Goal: Information Seeking & Learning: Find specific fact

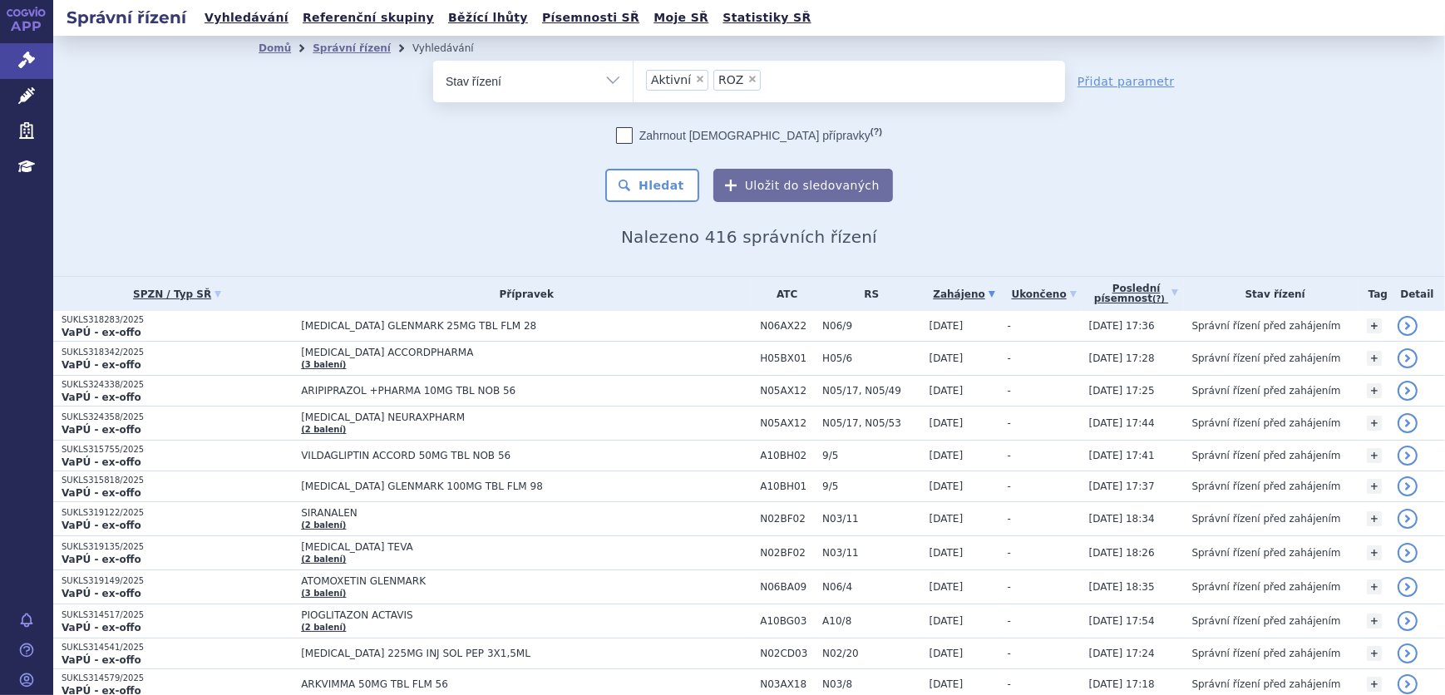
click at [748, 76] on span "×" at bounding box center [753, 79] width 10 height 10
click at [634, 76] on select "Aktivní ROZ" at bounding box center [633, 81] width 1 height 42
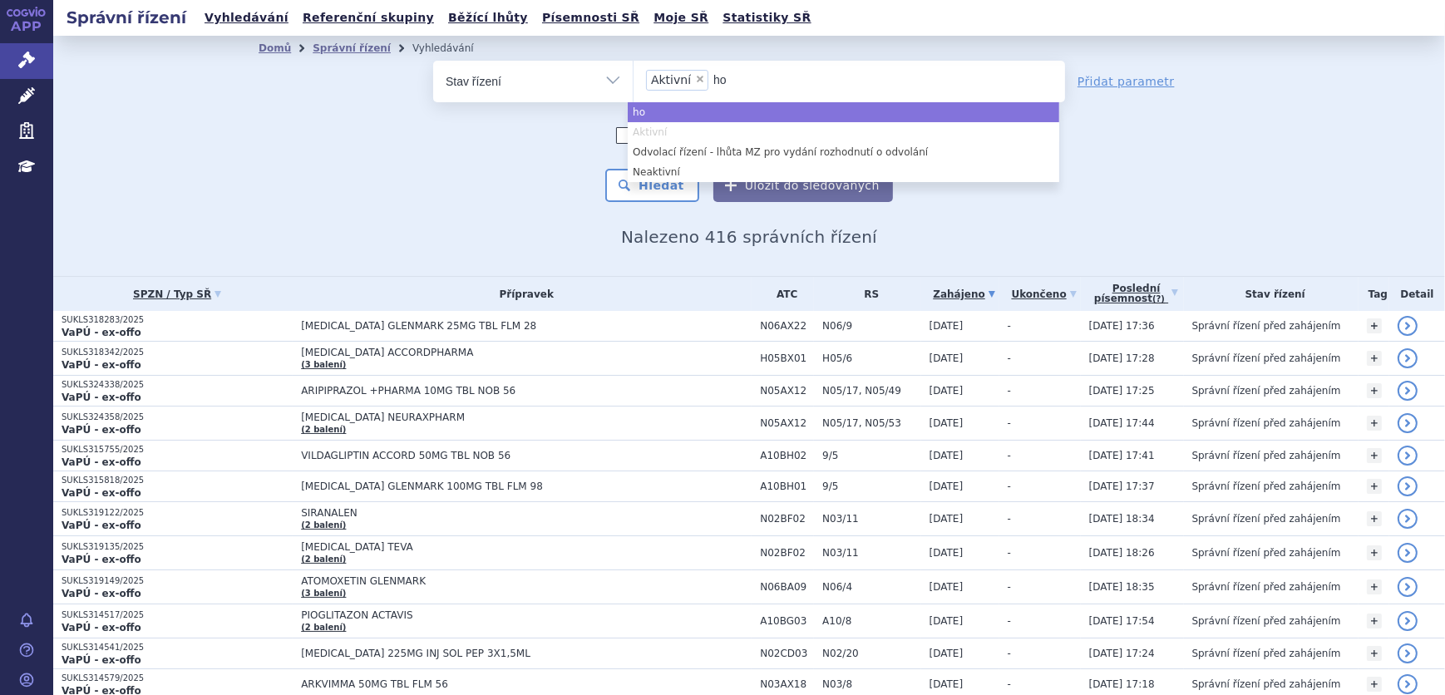
type input "ho"
click at [695, 81] on span "×" at bounding box center [700, 79] width 10 height 10
click at [634, 81] on select "Aktivní" at bounding box center [633, 81] width 1 height 42
select select
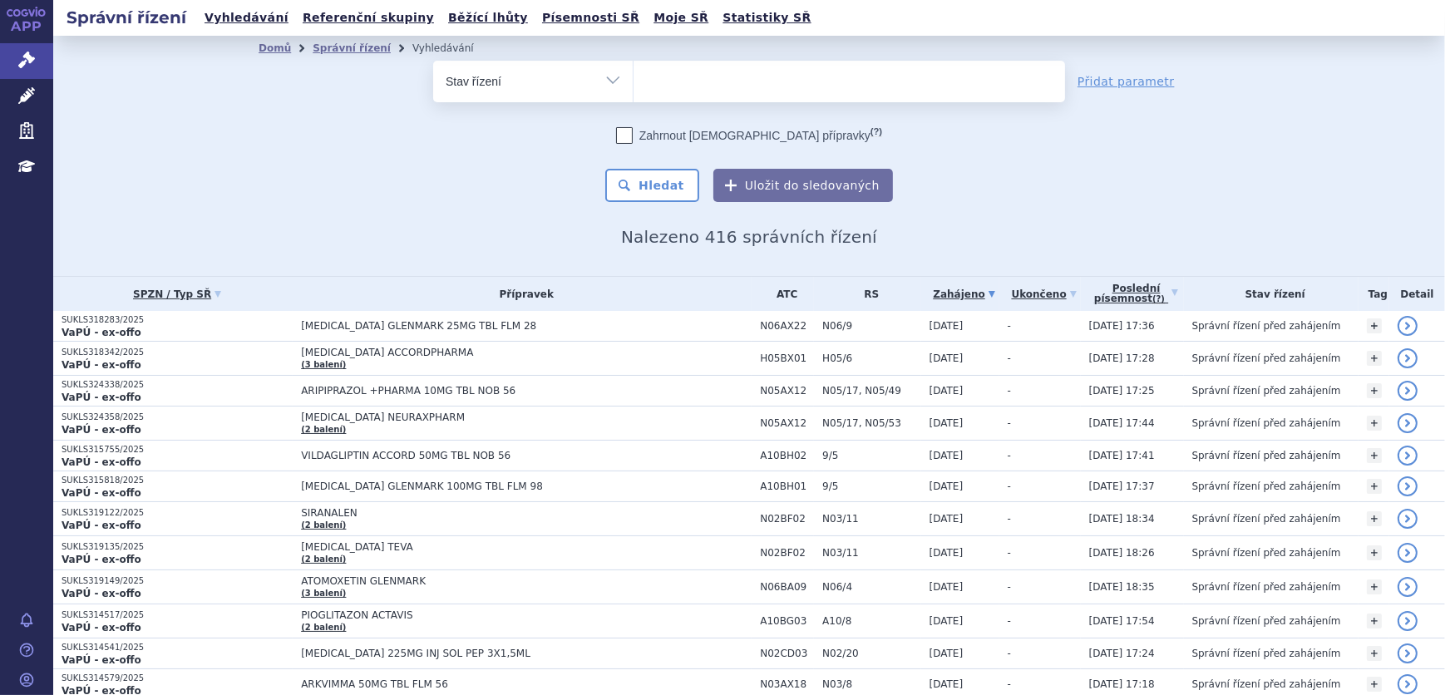
click at [718, 81] on ul at bounding box center [850, 78] width 432 height 35
click at [634, 81] on select at bounding box center [633, 81] width 1 height 42
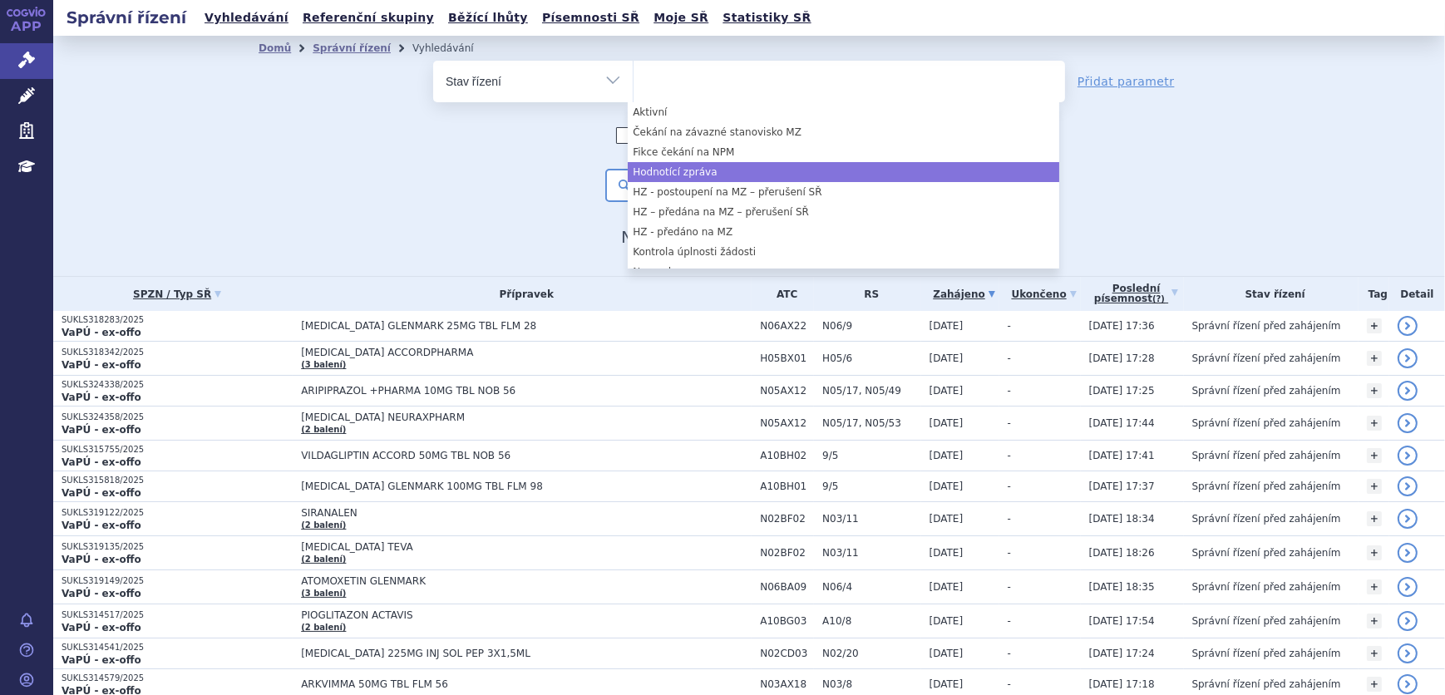
select select "26b581ad-06a3-4039-badf-fd3dd0ef361e"
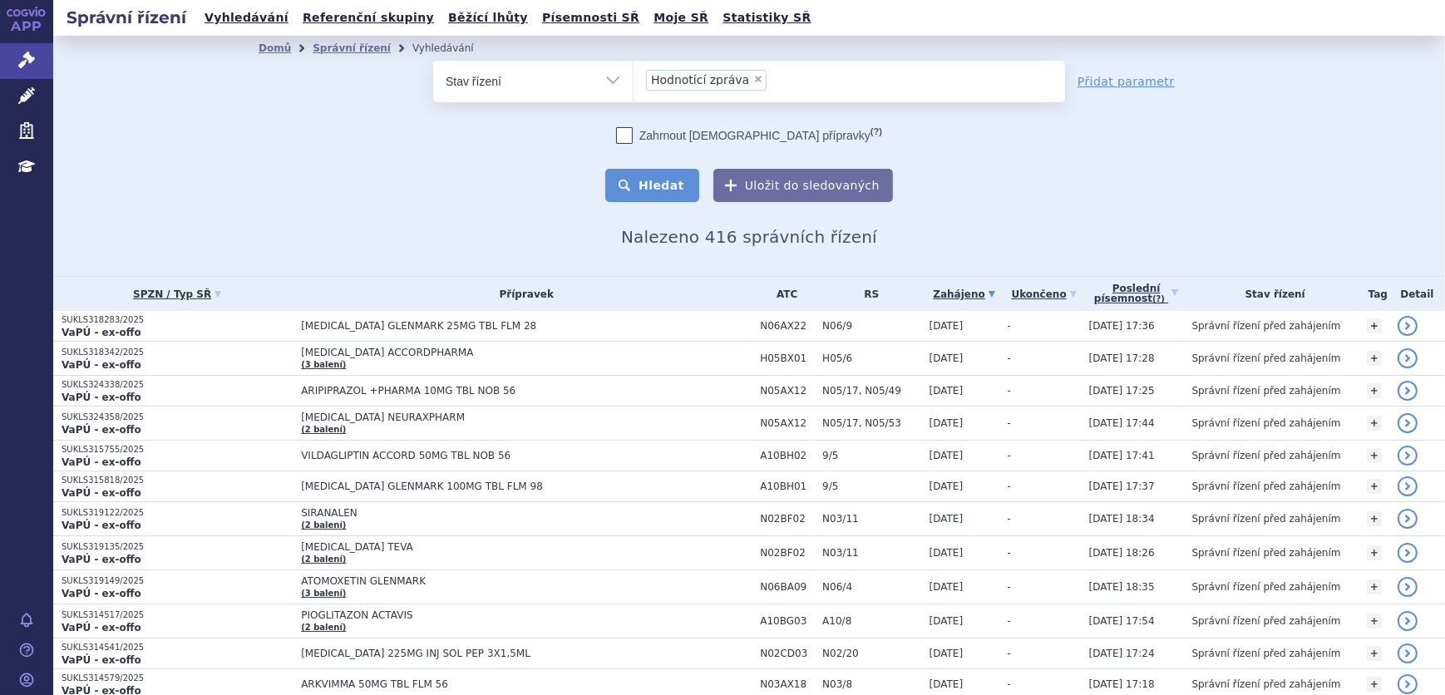
click at [669, 187] on button "Hledat" at bounding box center [652, 185] width 94 height 33
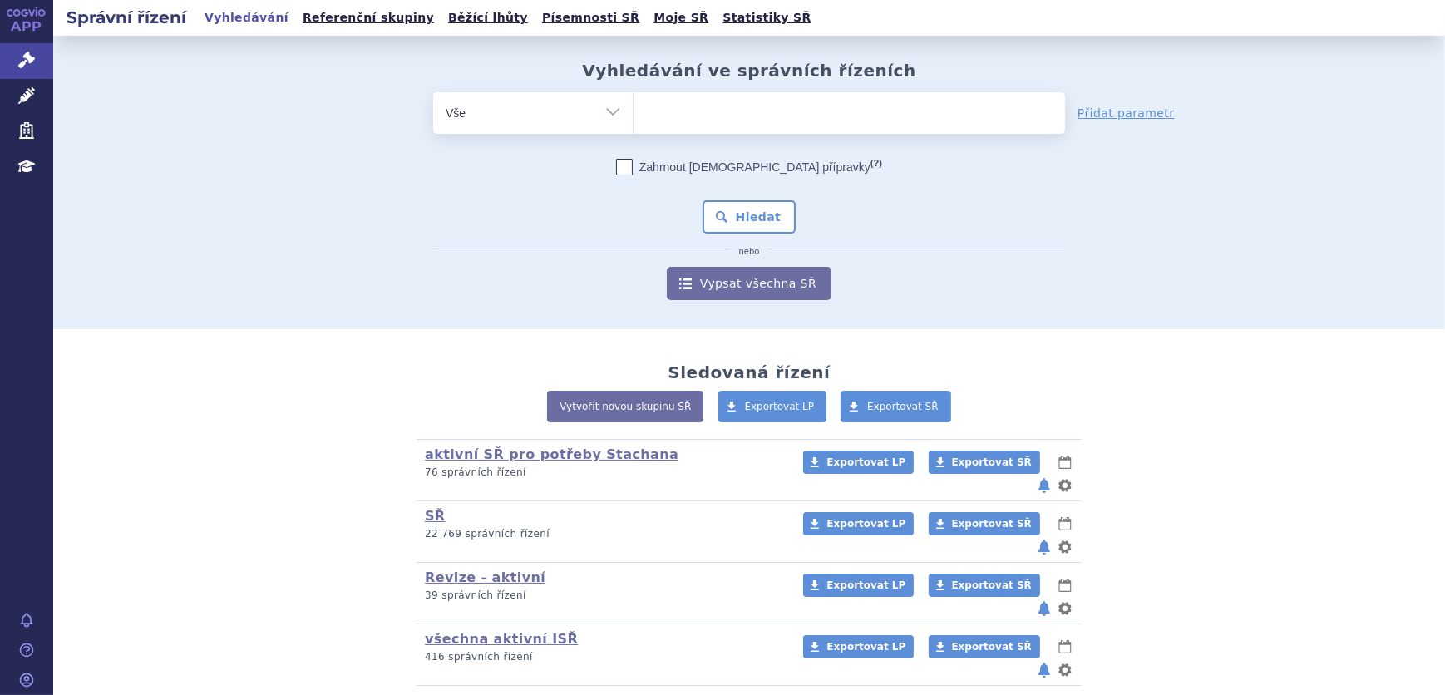
click at [830, 116] on ul at bounding box center [850, 109] width 432 height 35
click at [634, 116] on select at bounding box center [633, 112] width 1 height 42
type input "en"
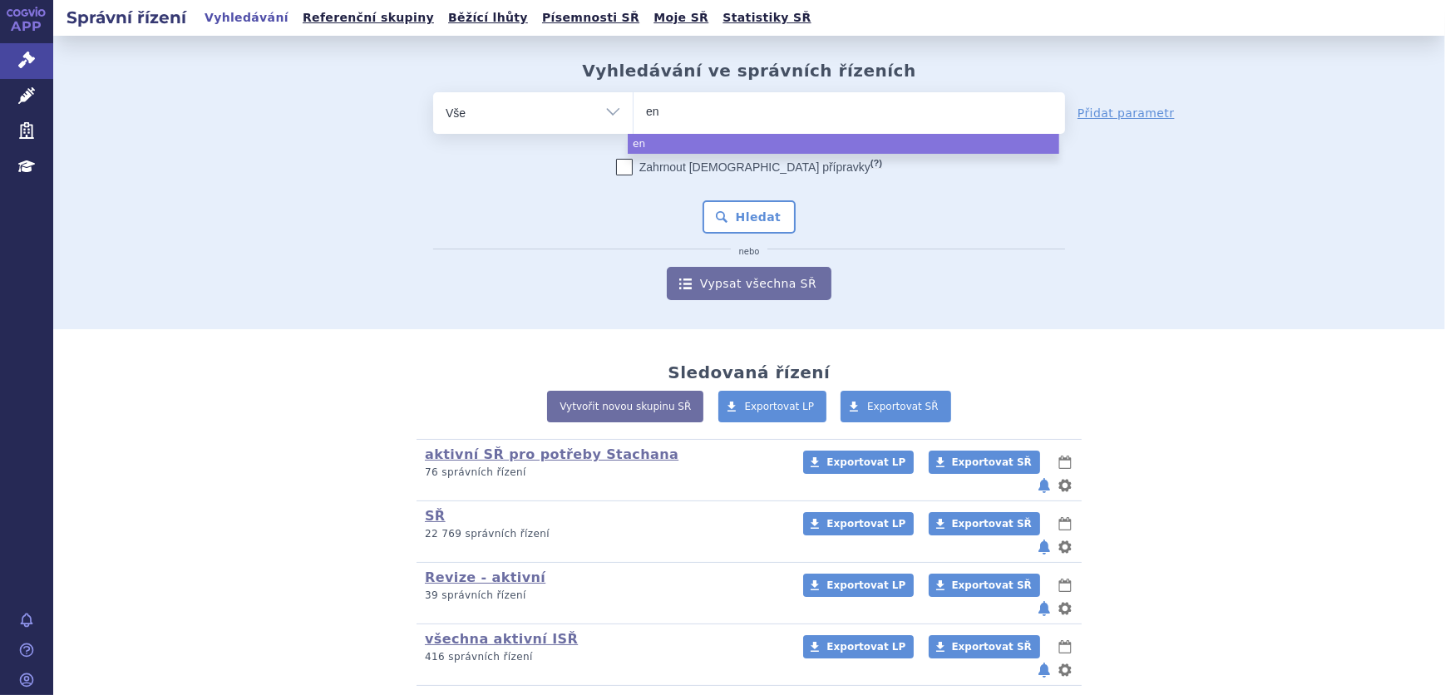
type input "ens"
type input "ensp"
type input "enspr"
type input "enspry"
type input "enspryng"
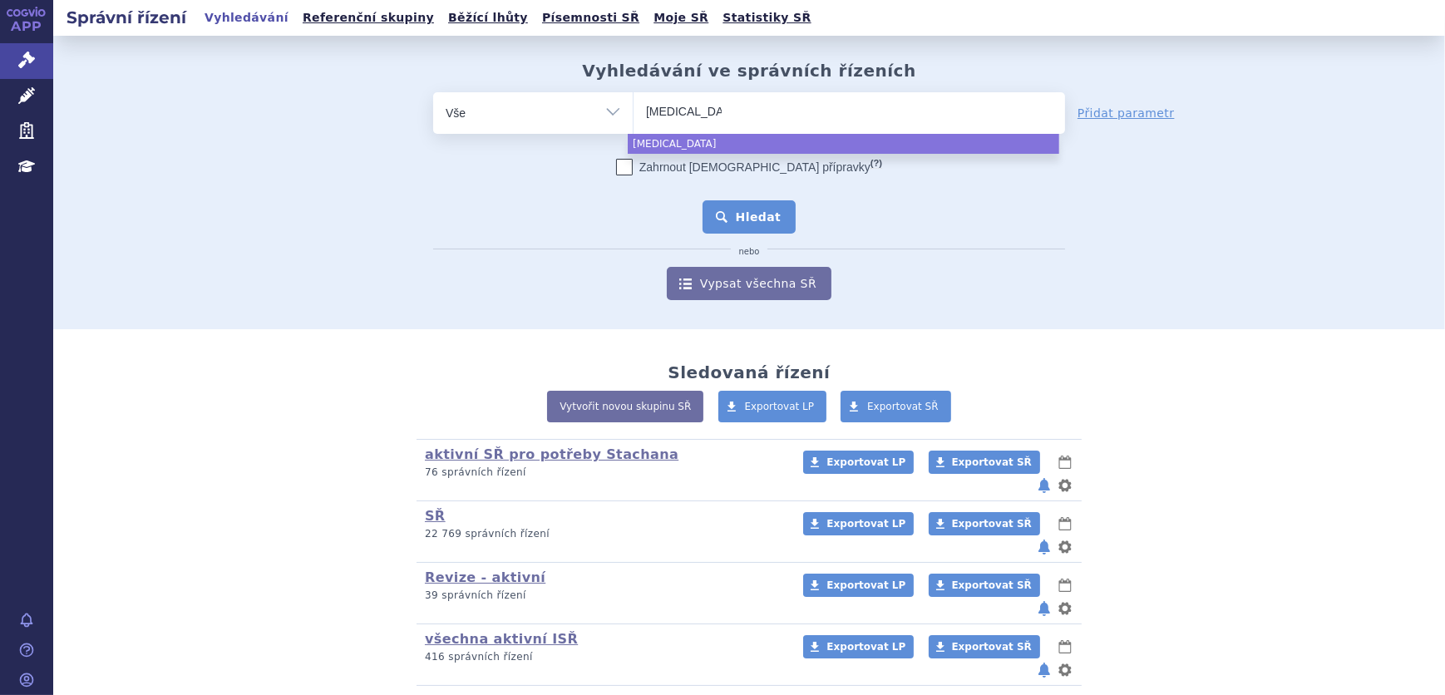
select select "enspryng"
click at [773, 209] on button "Hledat" at bounding box center [750, 216] width 94 height 33
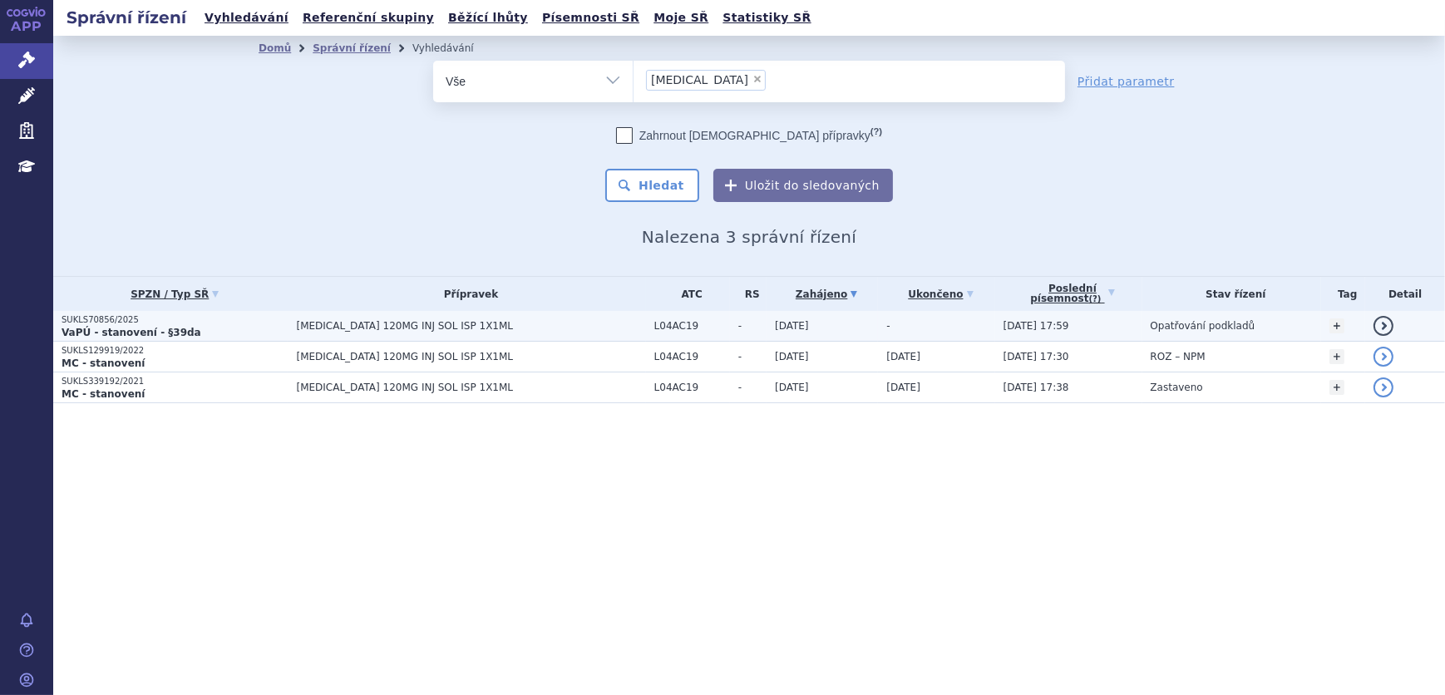
drag, startPoint x: 353, startPoint y: 316, endPoint x: 342, endPoint y: 321, distance: 11.9
click at [353, 316] on td "ENSPRYNG 120MG INJ SOL ISP 1X1ML" at bounding box center [467, 326] width 358 height 31
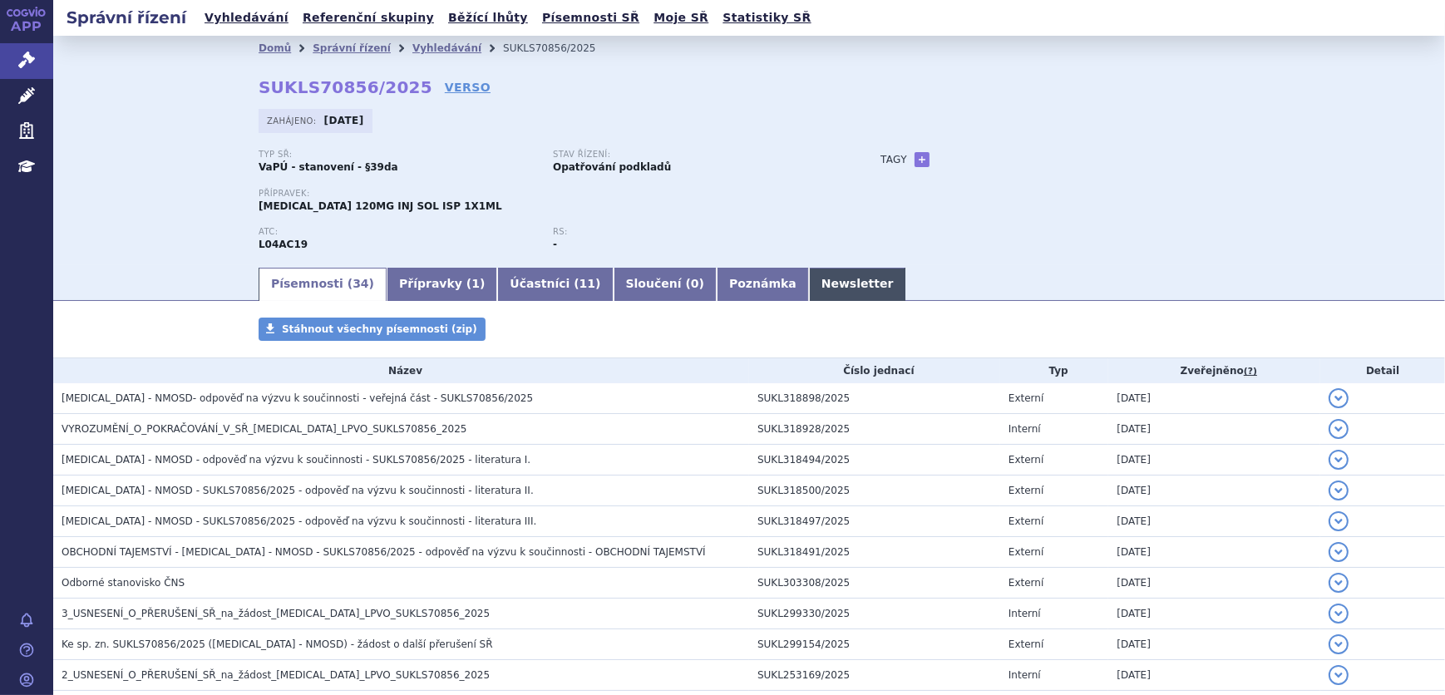
click at [809, 279] on link "Newsletter" at bounding box center [857, 284] width 97 height 33
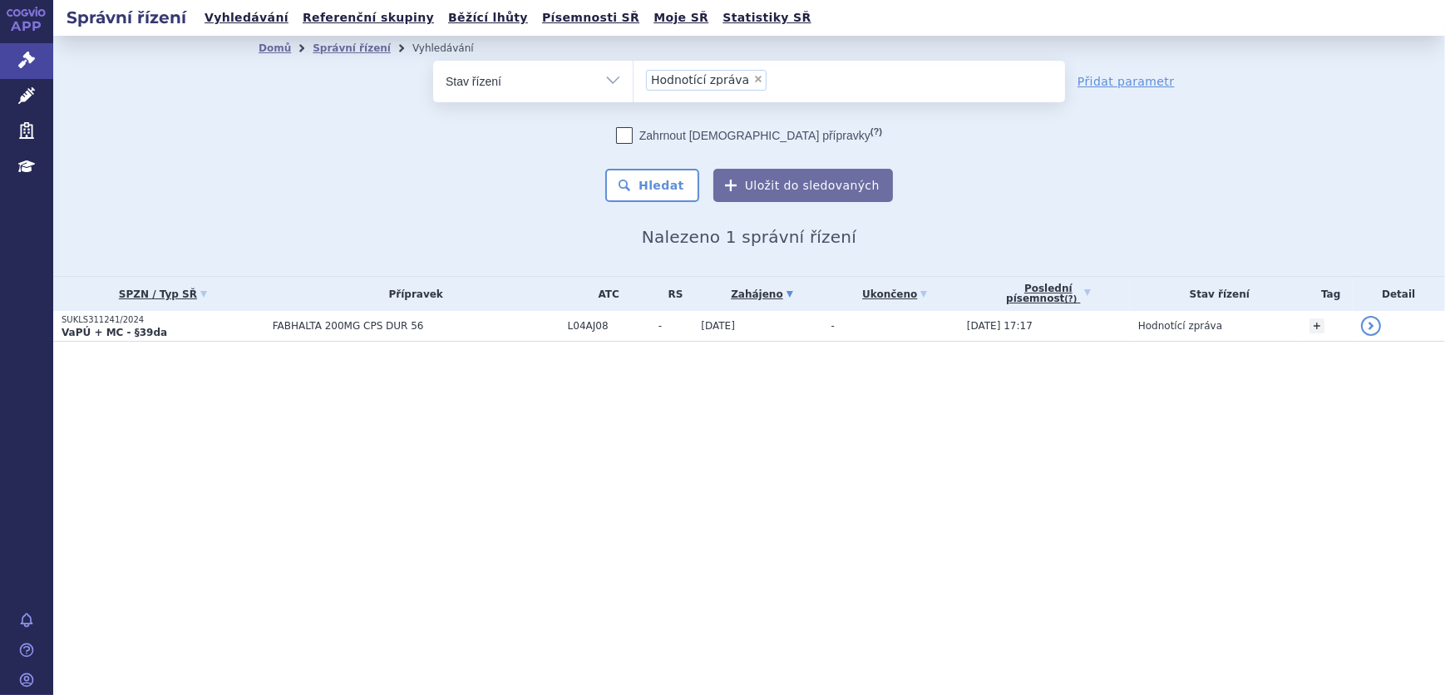
click at [753, 78] on span "×" at bounding box center [758, 79] width 10 height 10
click at [634, 78] on select "Hodnotící zpráva" at bounding box center [633, 81] width 1 height 42
click at [747, 80] on ul at bounding box center [850, 78] width 432 height 35
click at [634, 80] on select at bounding box center [633, 81] width 1 height 42
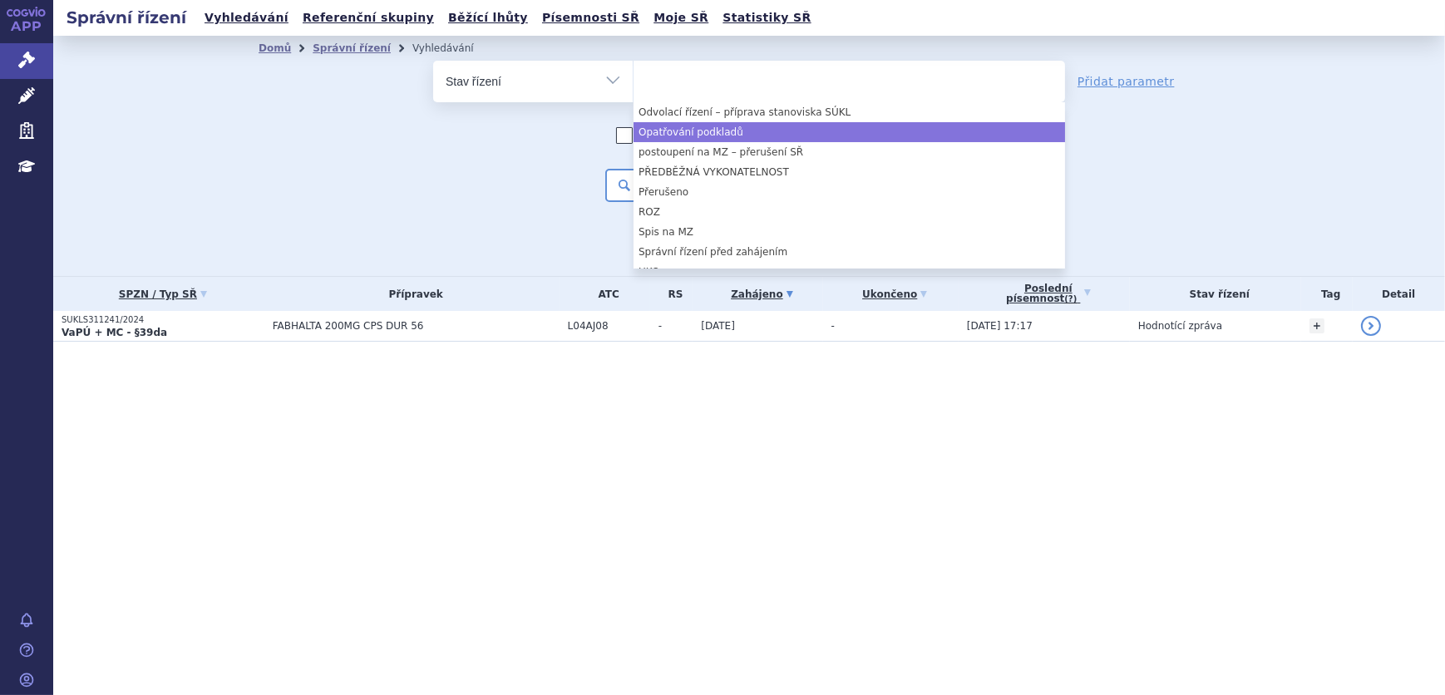
scroll to position [226, 0]
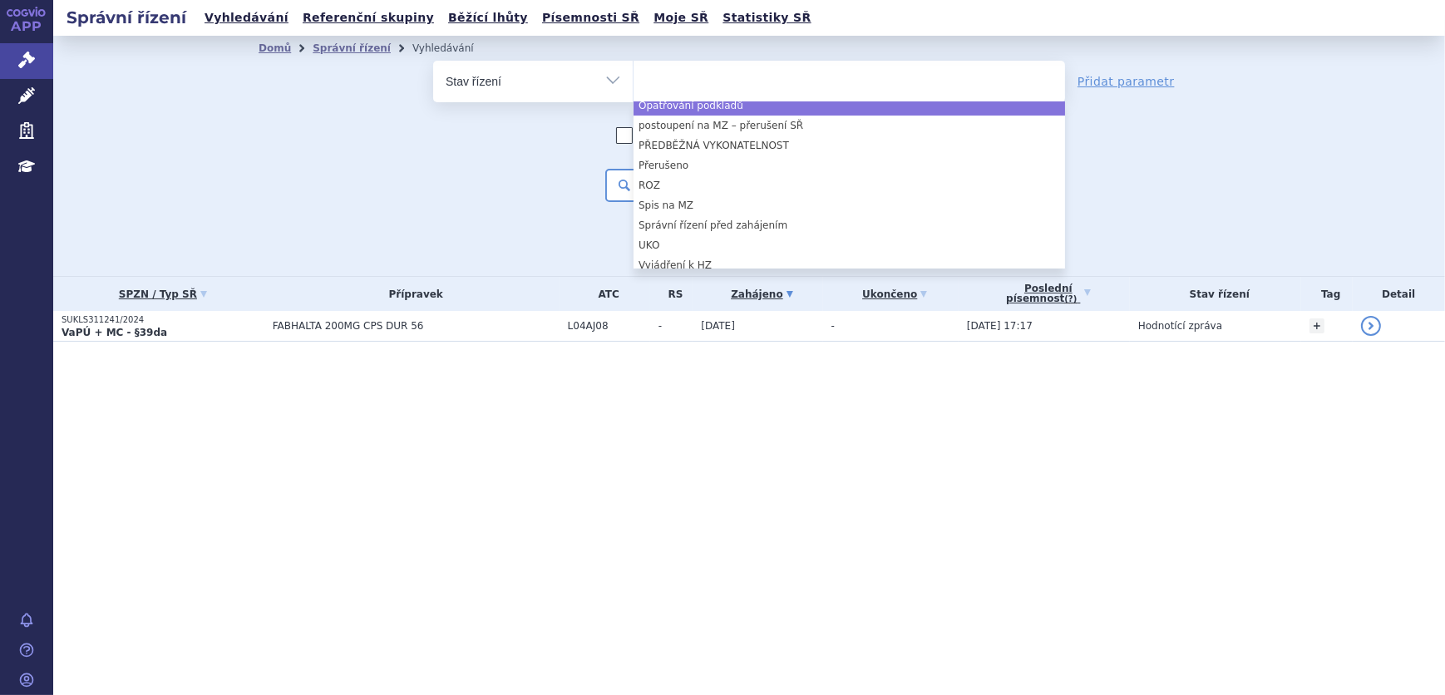
click at [438, 175] on div "Zahrnout bratrské přípravky (?) * Pozor, hledání dle vyhledávacího parametru In…" at bounding box center [749, 164] width 632 height 75
select select "35db0943-ed35-42b9-a228-192b49129910"
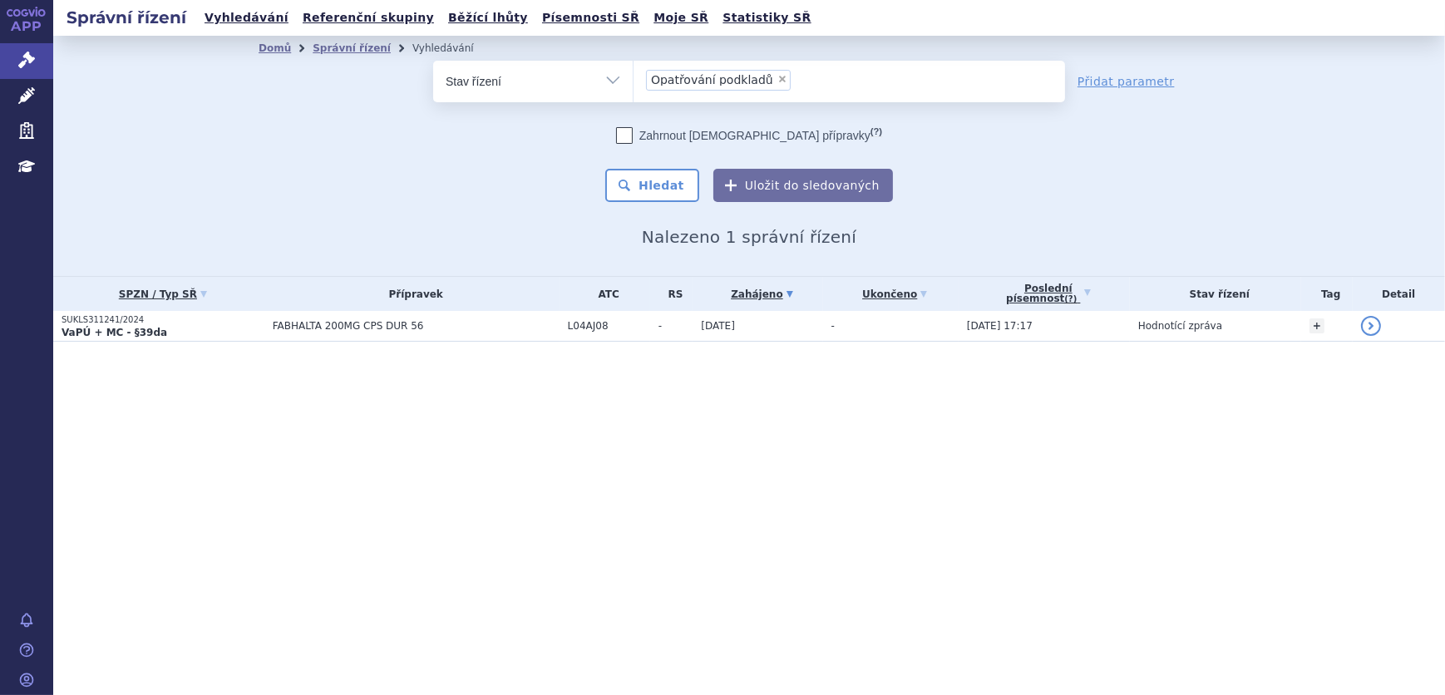
click at [600, 87] on select "Vše Spisová značka Typ SŘ Přípravek/SUKL kód Účastník/Držitel" at bounding box center [533, 79] width 200 height 37
click at [433, 61] on select "Vše Spisová značka Typ SŘ Přípravek/SUKL kód Účastník/Držitel" at bounding box center [533, 79] width 200 height 37
click at [672, 182] on button "Hledat" at bounding box center [652, 185] width 94 height 33
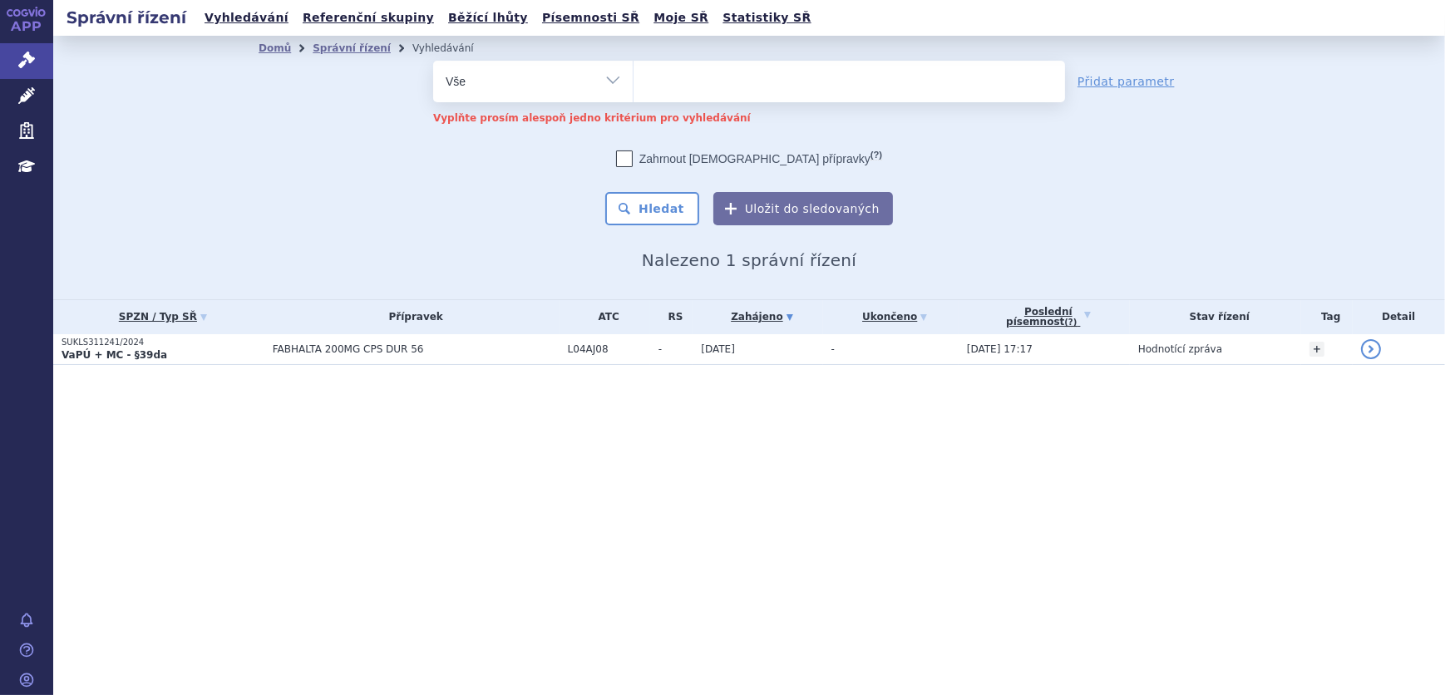
click at [607, 75] on select "Vše Spisová značka Typ SŘ Přípravek/SUKL kód Účastník/Držitel" at bounding box center [533, 79] width 200 height 37
click at [433, 61] on select "Vše Spisová značka Typ SŘ Přípravek/SUKL kód Účastník/Držitel" at bounding box center [533, 79] width 200 height 37
click at [659, 217] on button "Hledat" at bounding box center [652, 208] width 94 height 33
click at [535, 71] on select "Vše Spisová značka Typ SŘ Přípravek/SUKL kód Účastník/Držitel" at bounding box center [533, 79] width 200 height 37
select select "filter-all"
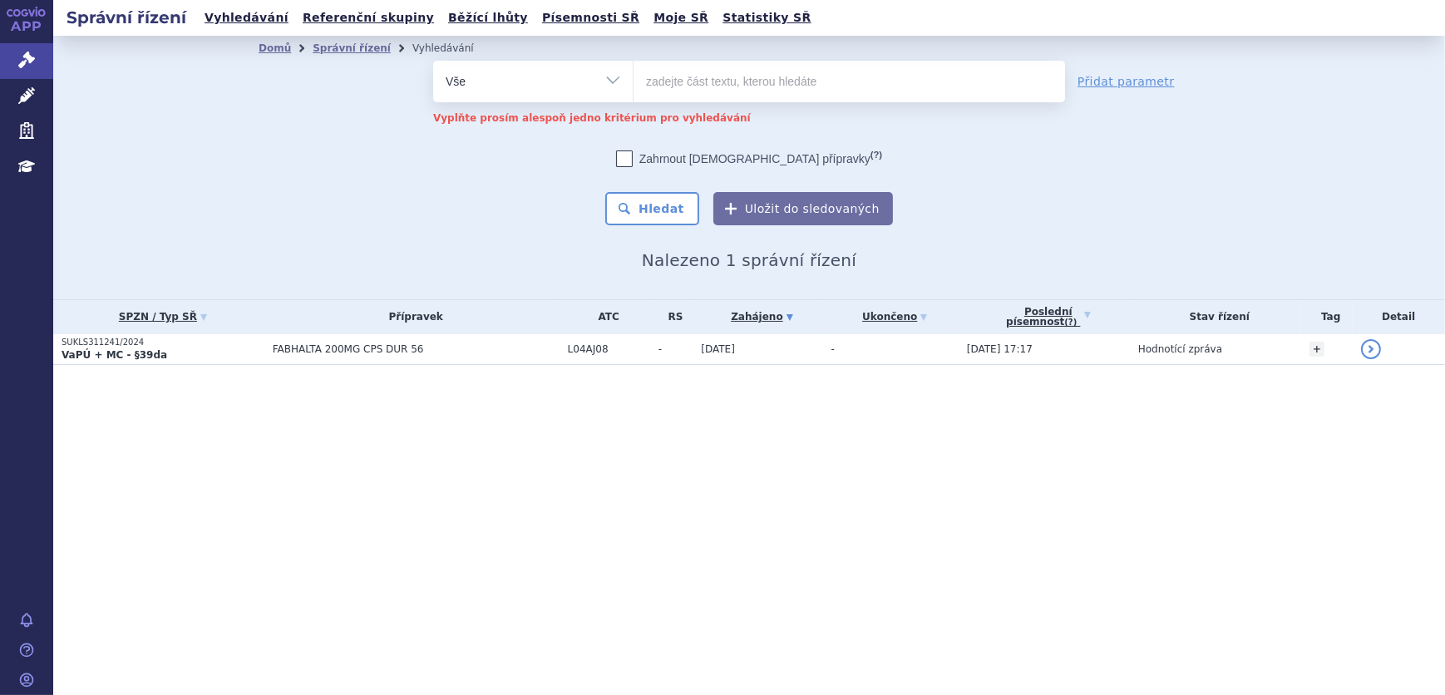
click at [433, 61] on select "Vše Spisová značka Typ SŘ Přípravek/SUKL kód Účastník/Držitel" at bounding box center [533, 79] width 200 height 37
click at [743, 85] on ul at bounding box center [850, 78] width 432 height 35
click at [634, 85] on select at bounding box center [633, 81] width 1 height 42
type input "si"
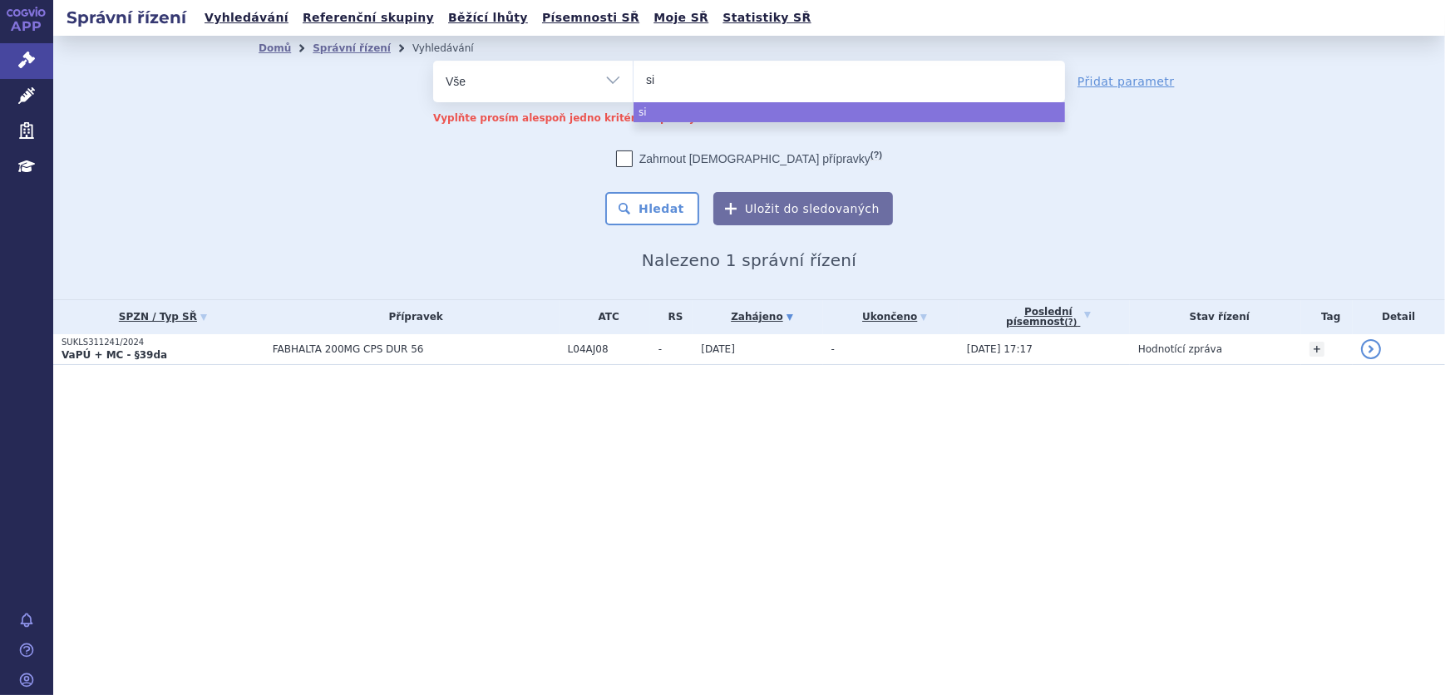
type input "sia"
type input "siala"
type input "sialan"
type input "sialanr"
type input "sialan"
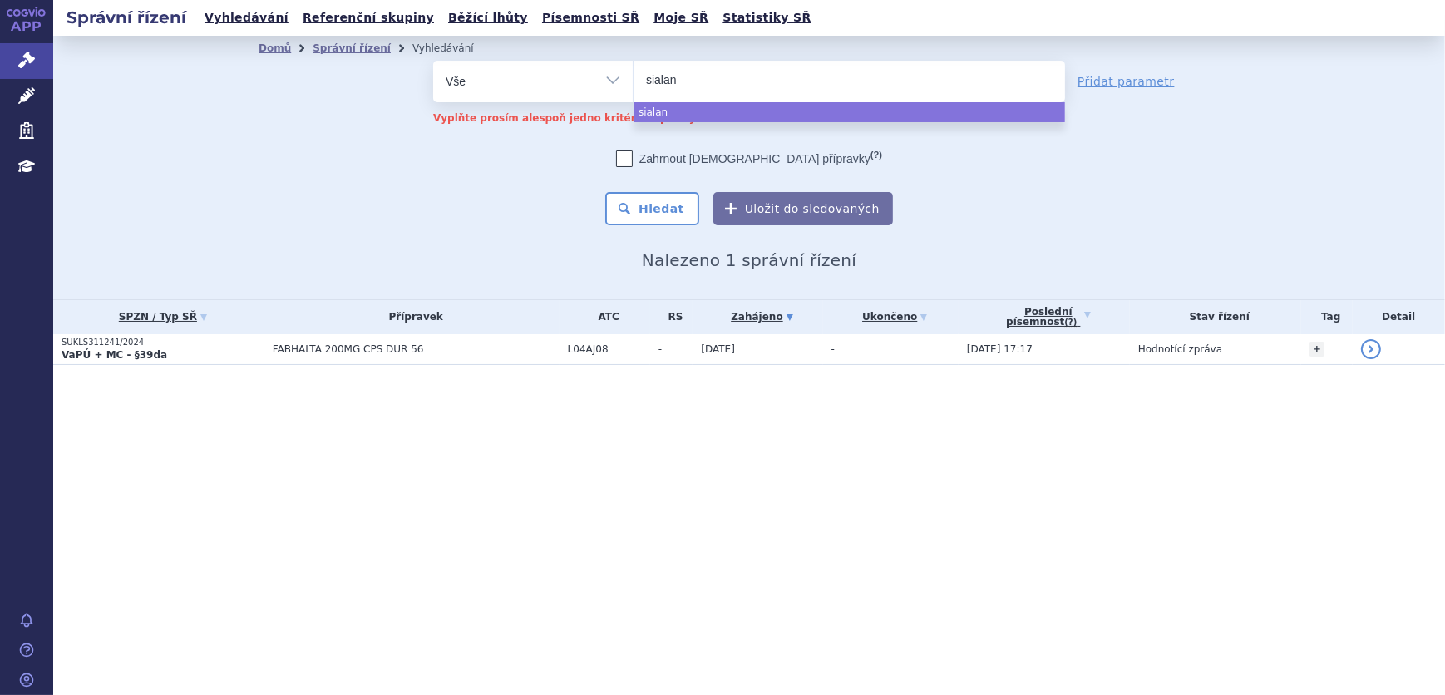
type input "sialana"
type input "sialanar"
select select "sialanar"
click at [670, 203] on button "Hledat" at bounding box center [652, 208] width 94 height 33
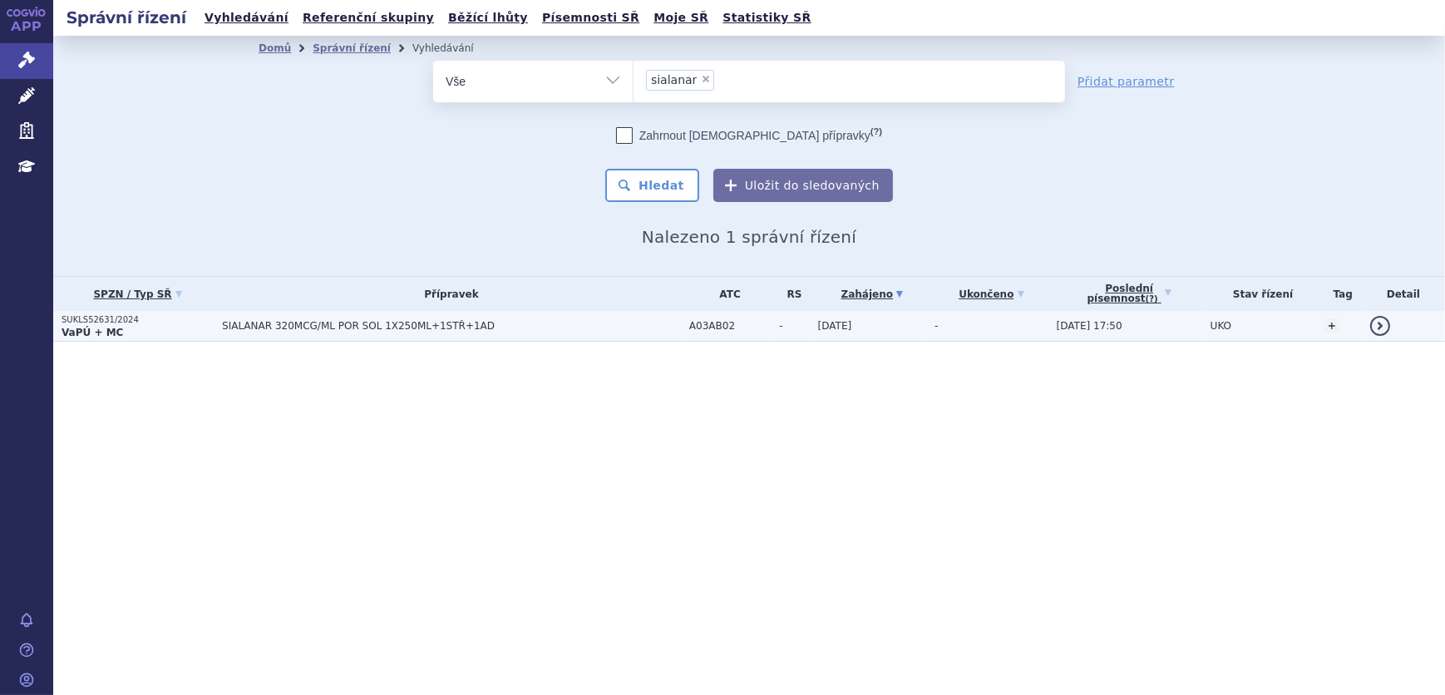
click at [514, 333] on td "SIALANAR 320MCG/ML POR SOL 1X250ML+1STŘ+1AD" at bounding box center [447, 326] width 467 height 31
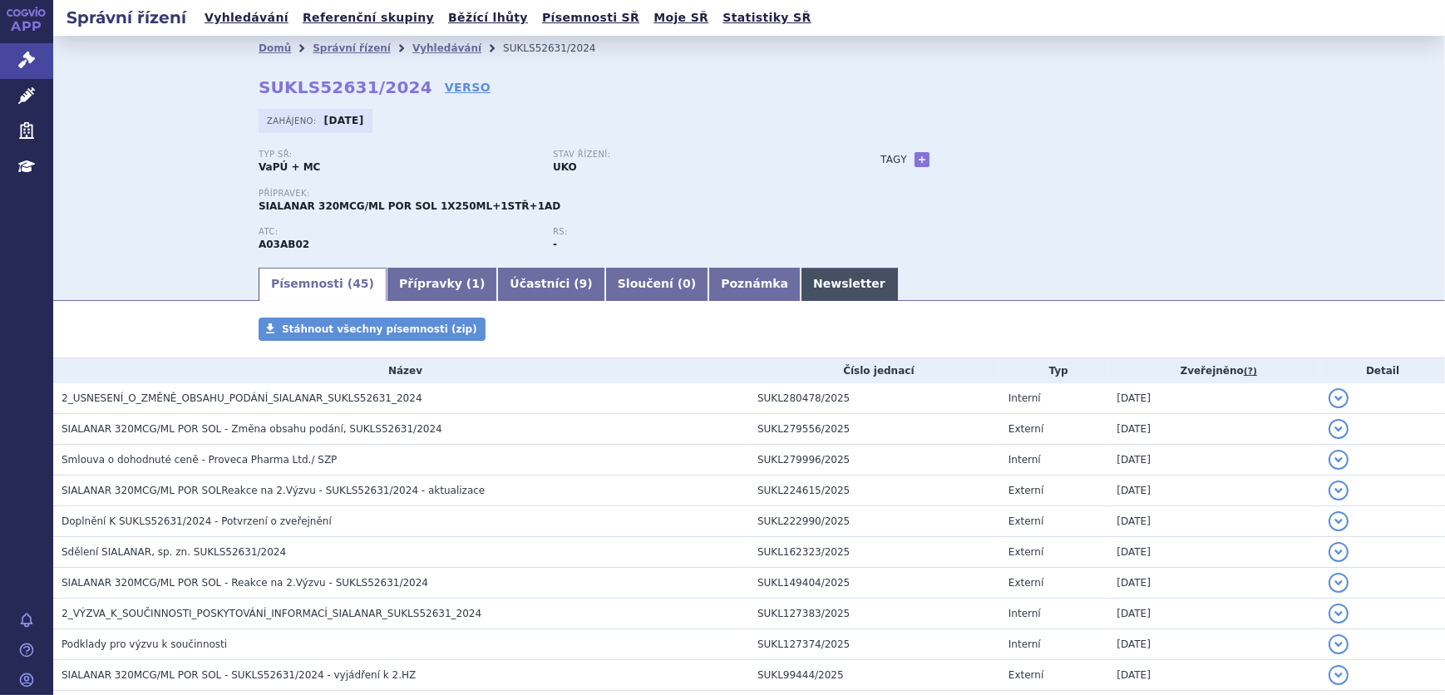
click at [801, 294] on link "Newsletter" at bounding box center [849, 284] width 97 height 33
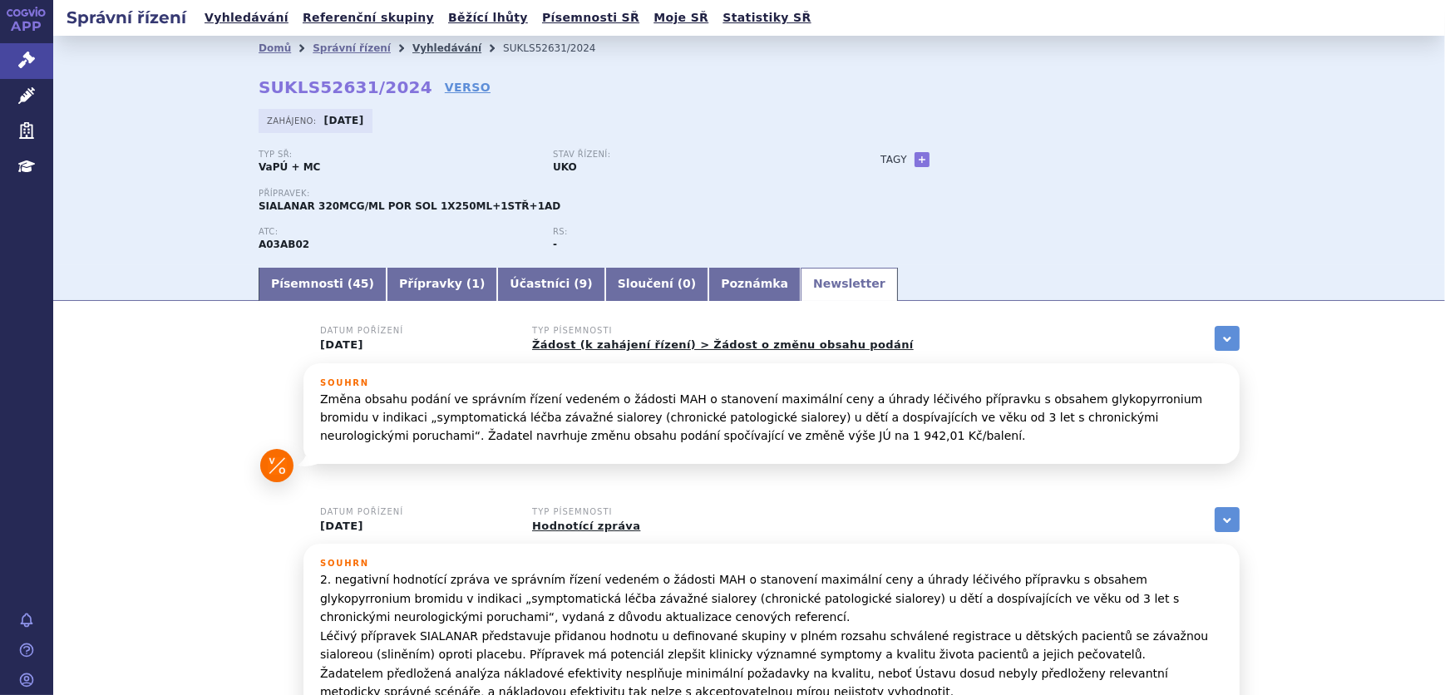
click at [423, 45] on link "Vyhledávání" at bounding box center [446, 48] width 69 height 12
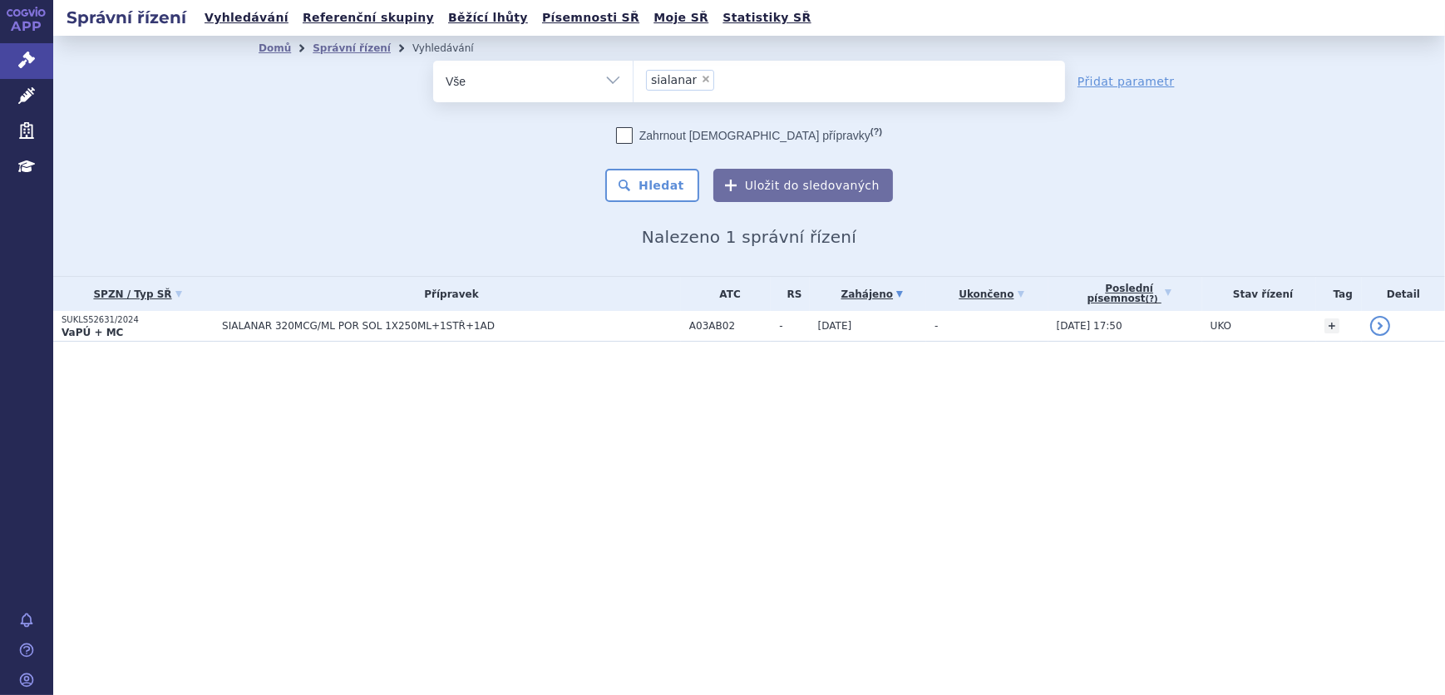
click at [701, 83] on span "×" at bounding box center [706, 79] width 10 height 10
click at [634, 83] on select "sialanar" at bounding box center [633, 81] width 1 height 42
select select
type input "fi"
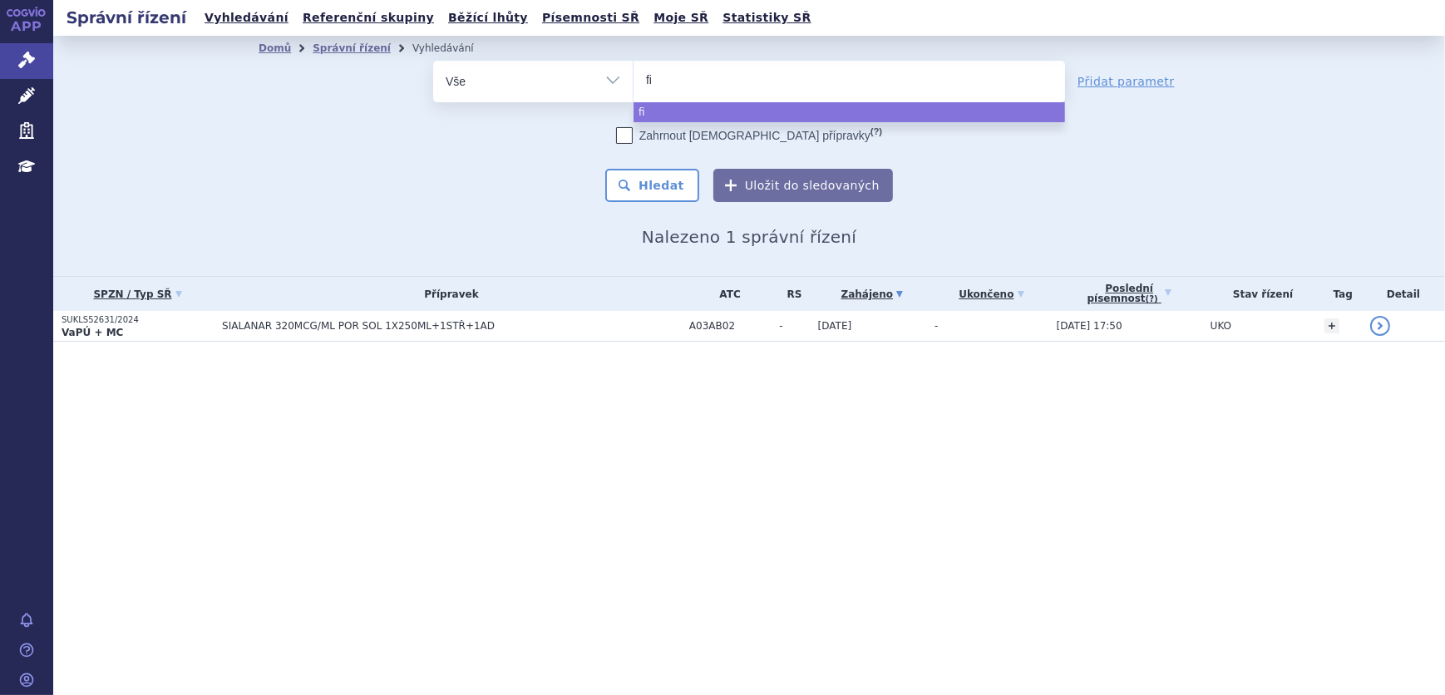
type input "fil"
type input "fils"
type input "filsu"
type input "filsuve"
type input "filsuvez"
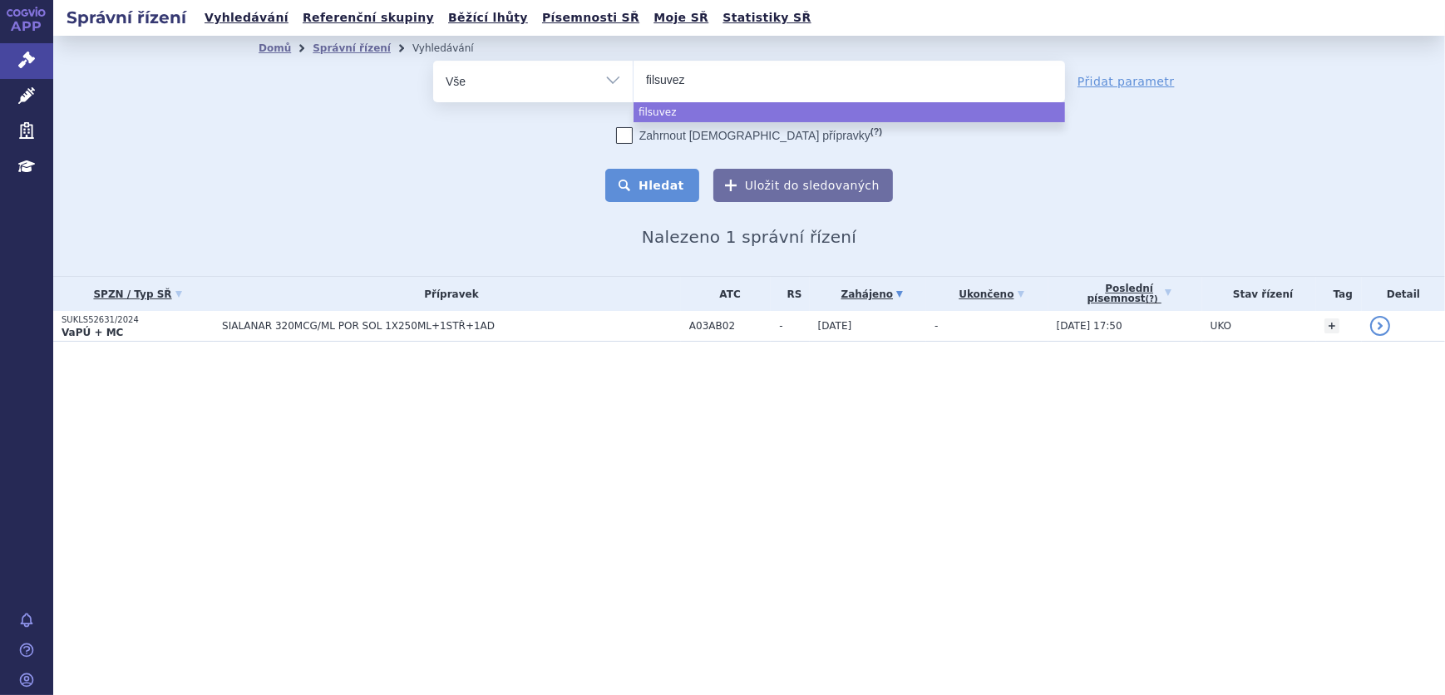
select select "filsuvez"
click at [679, 175] on button "Hledat" at bounding box center [652, 185] width 94 height 33
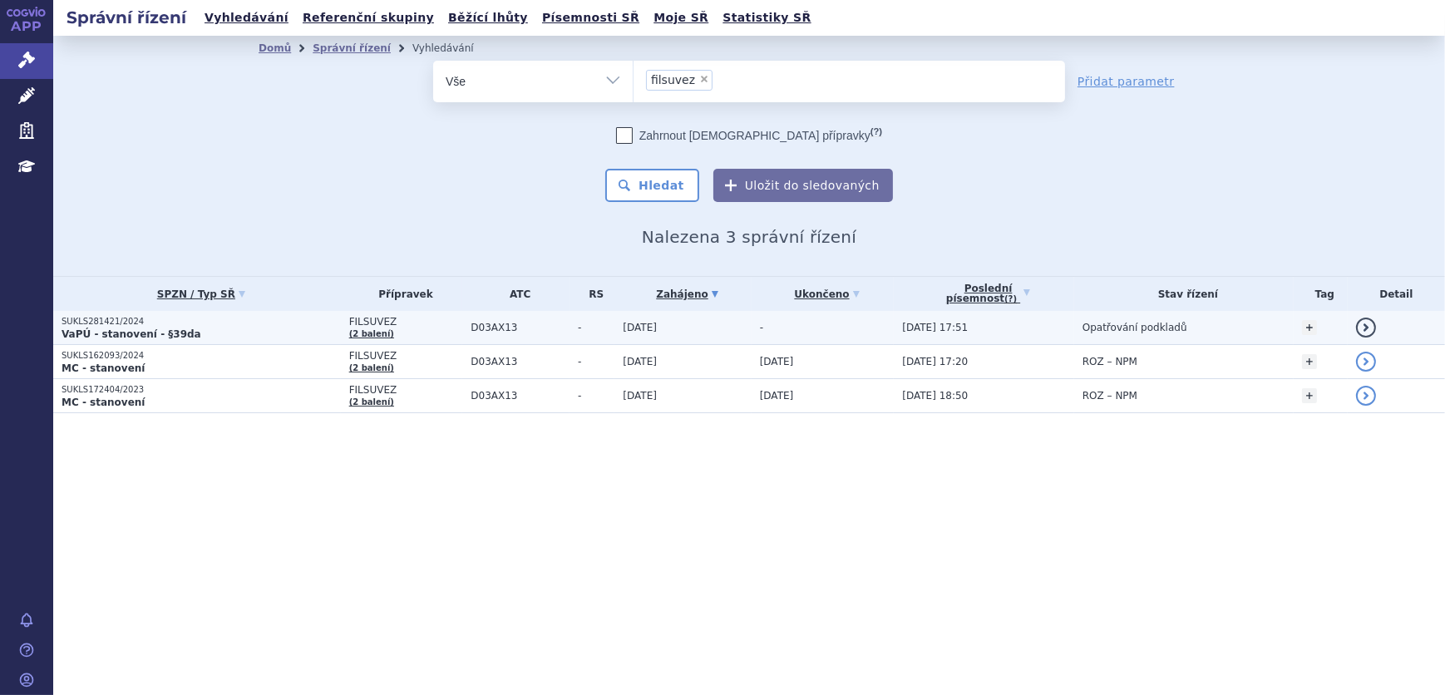
click at [649, 316] on td "[DATE]" at bounding box center [683, 328] width 136 height 34
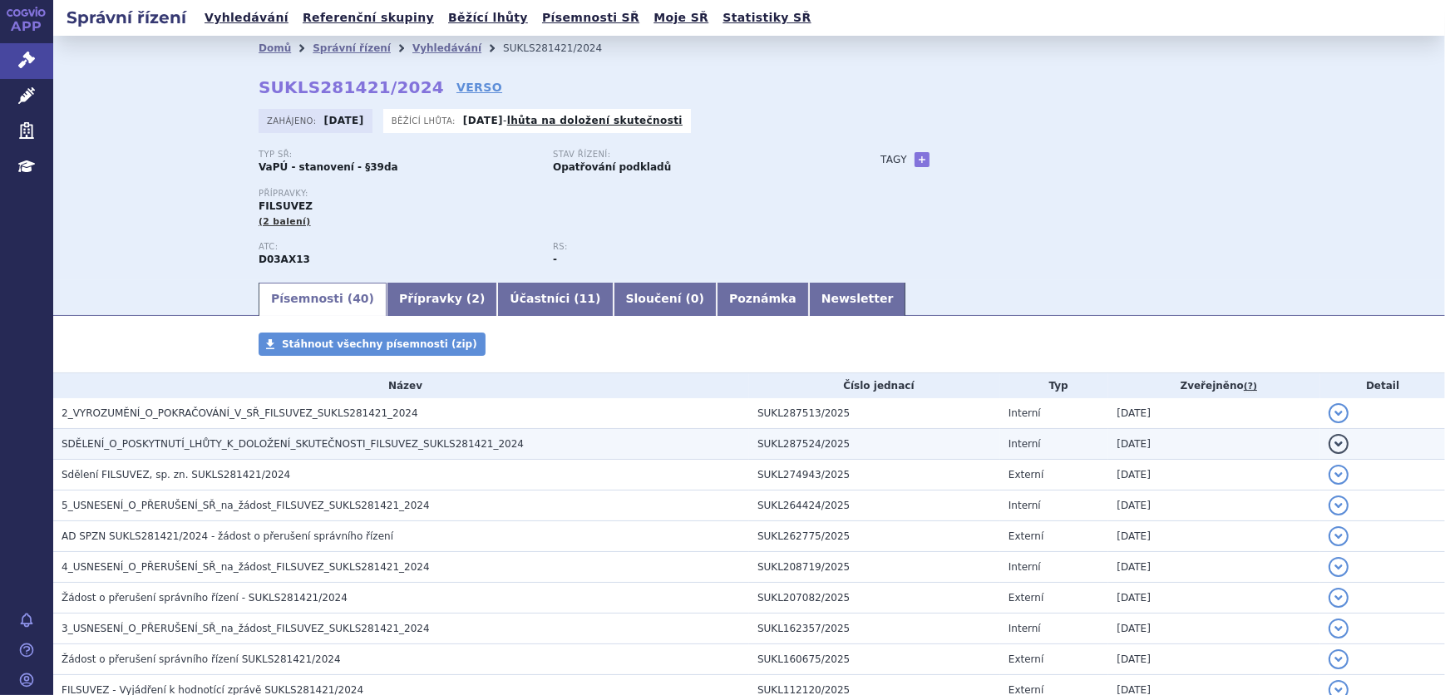
click at [381, 438] on span "SDĚLENÍ_O_POSKYTNUTÍ_LHŮTY_K_DOLOŽENÍ_SKUTEČNOSTI_FILSUVEZ_SUKLS281421_2024" at bounding box center [293, 444] width 462 height 12
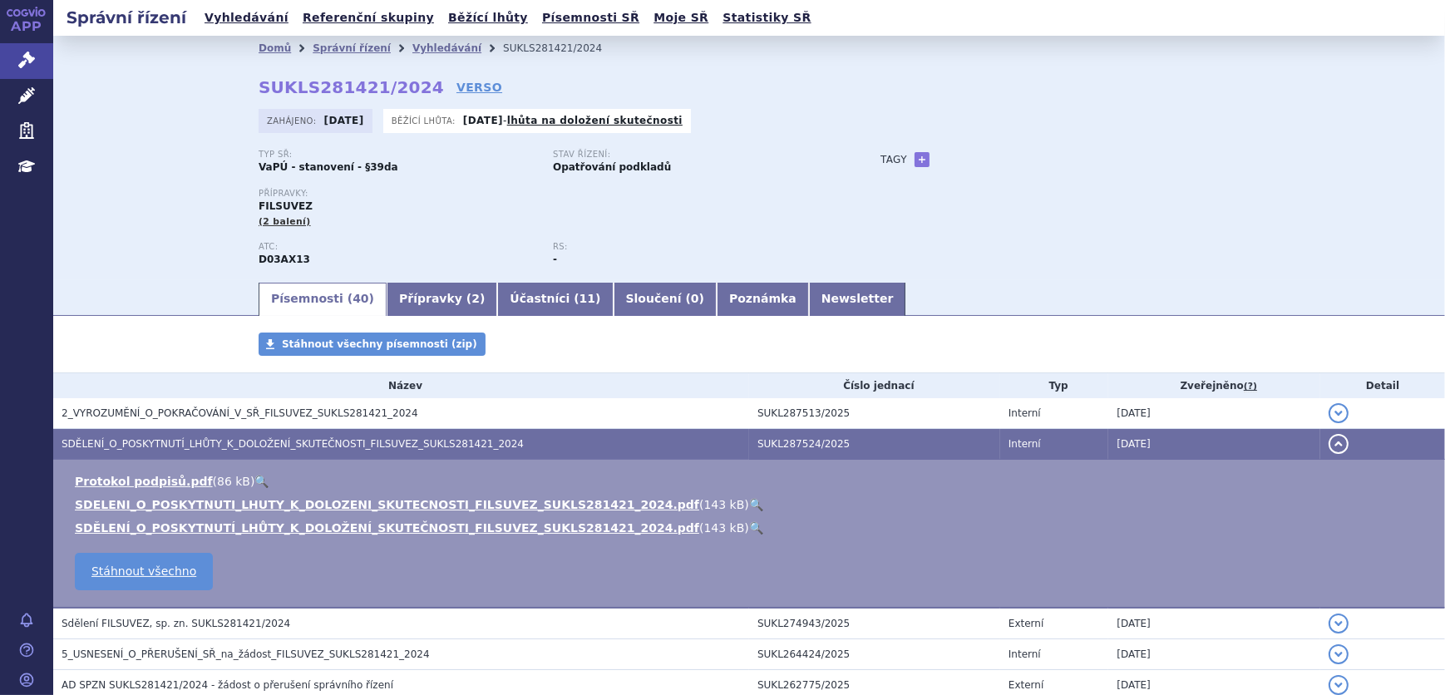
click at [749, 506] on link "🔍" at bounding box center [756, 504] width 14 height 13
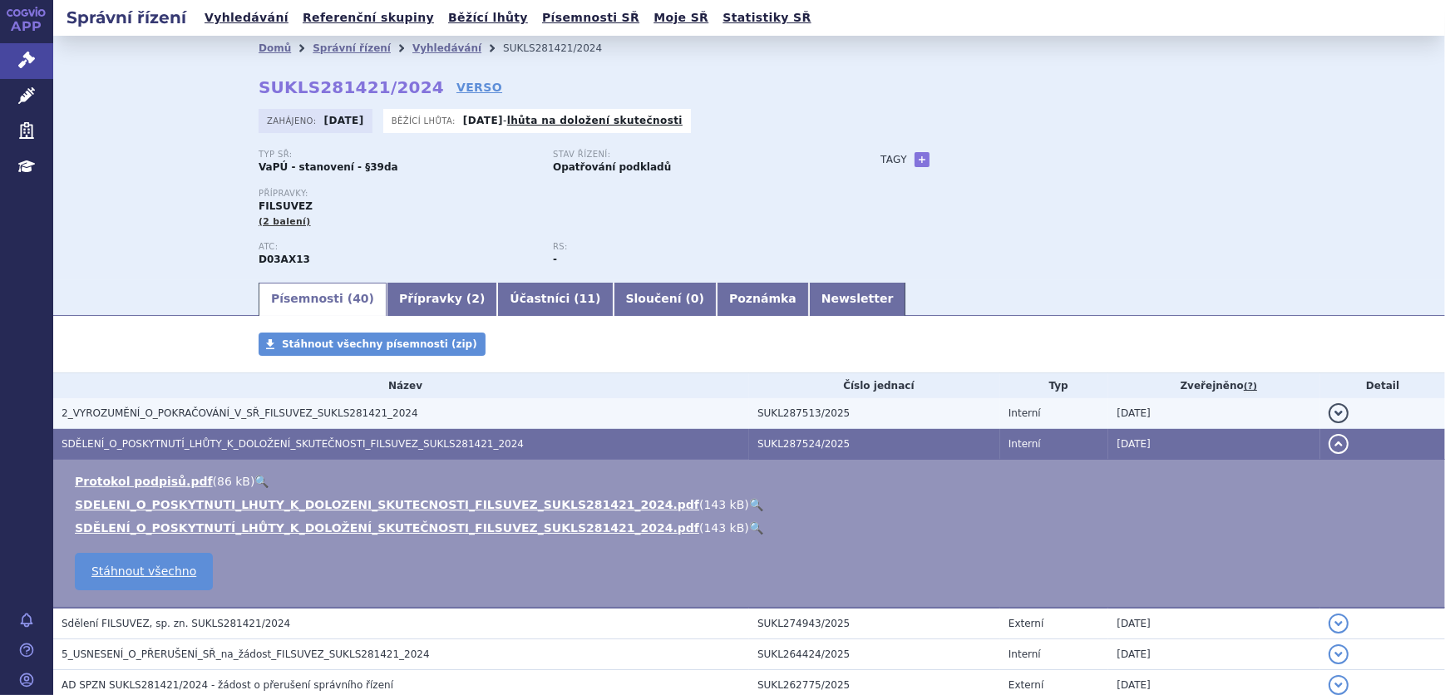
click at [390, 407] on h3 "2_VYROZUMĚNÍ_O_POKRAČOVÁNÍ_V_SŘ_FILSUVEZ_SUKLS281421_2024" at bounding box center [406, 413] width 688 height 17
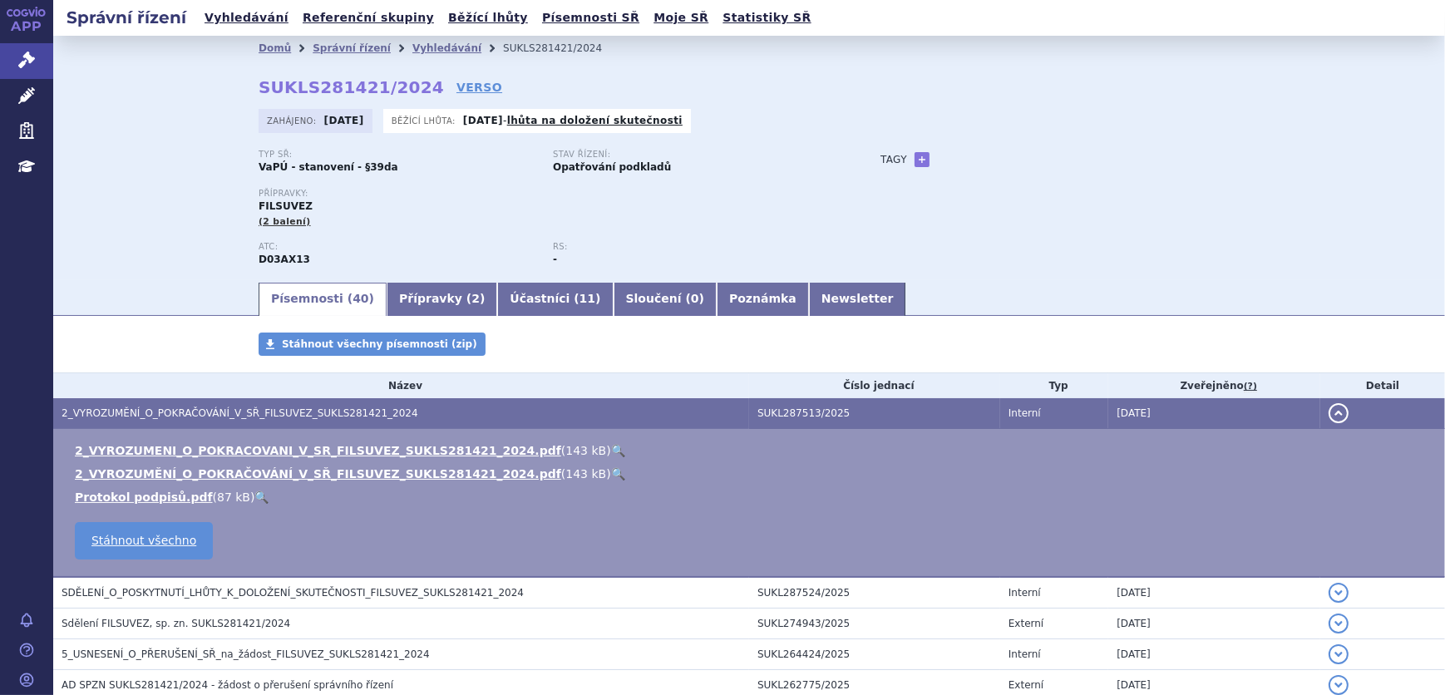
click at [611, 445] on link "🔍" at bounding box center [618, 450] width 14 height 13
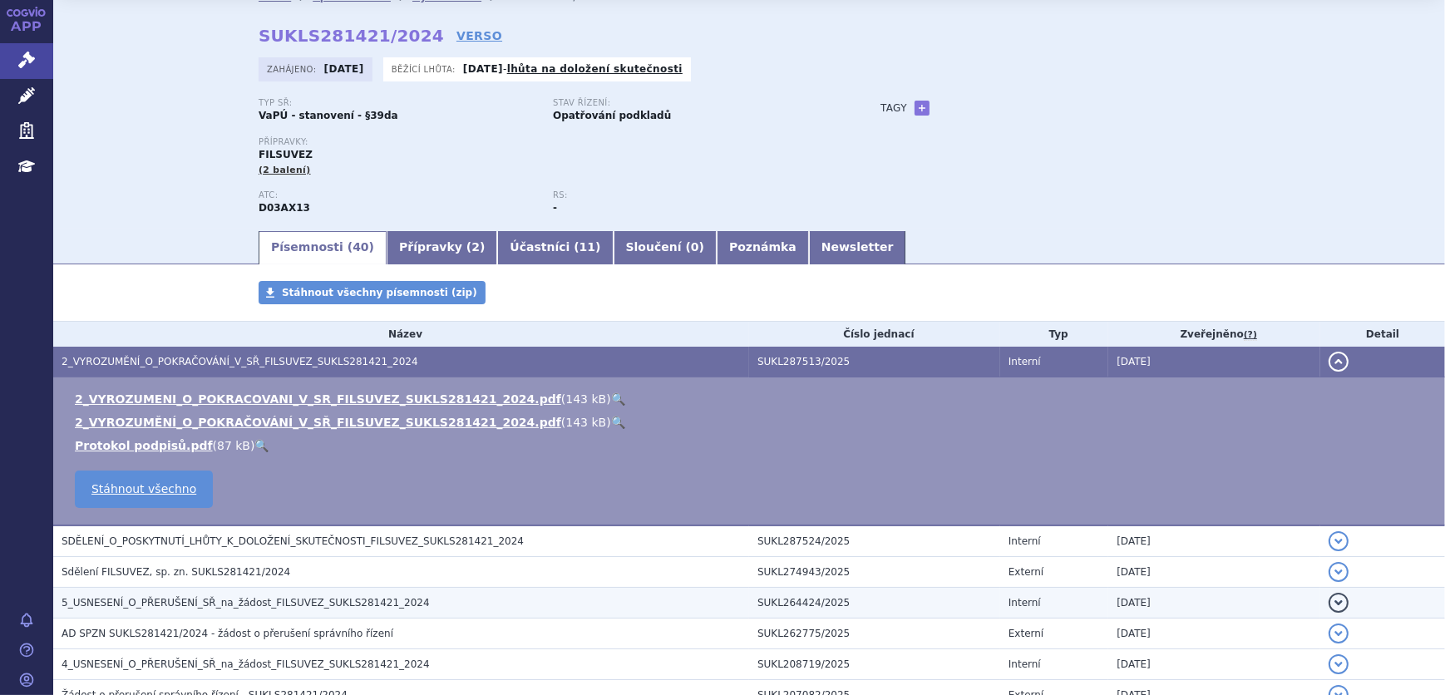
scroll to position [151, 0]
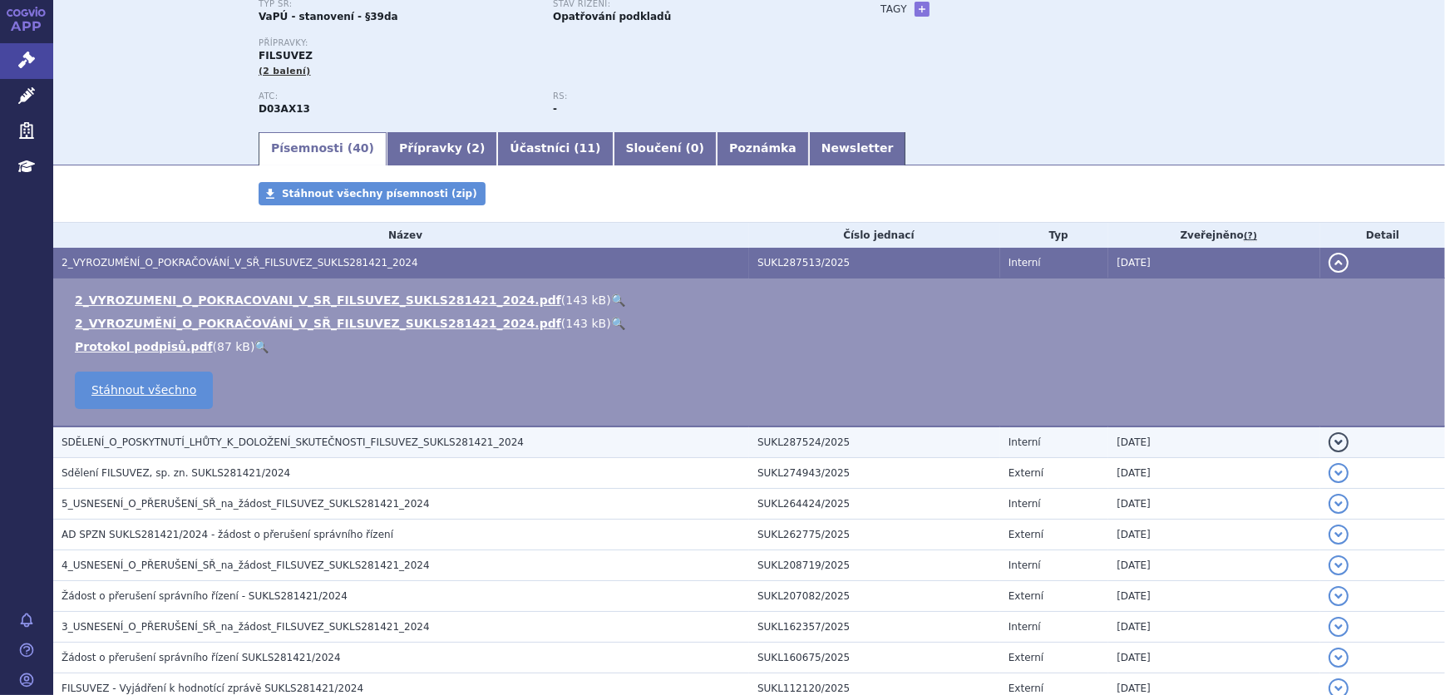
click at [327, 441] on span "SDĚLENÍ_O_POSKYTNUTÍ_LHŮTY_K_DOLOŽENÍ_SKUTEČNOSTI_FILSUVEZ_SUKLS281421_2024" at bounding box center [293, 443] width 462 height 12
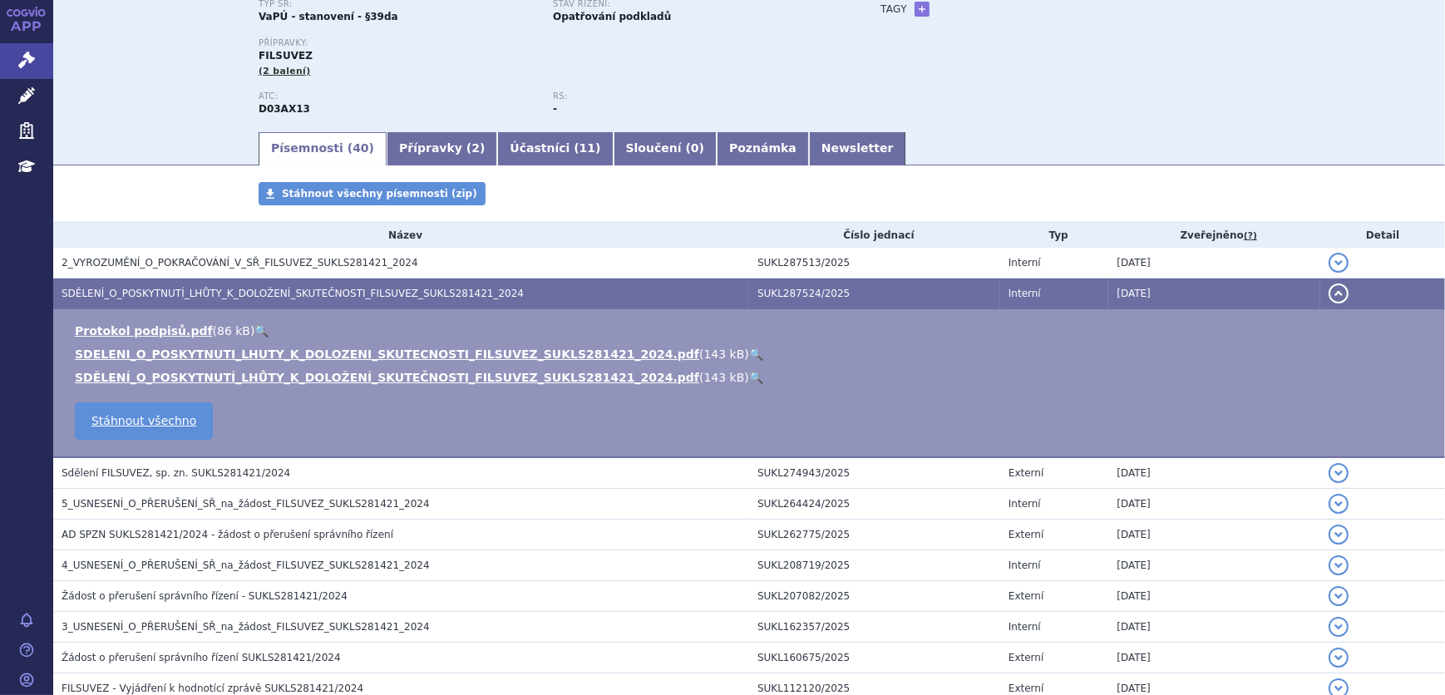
click at [749, 352] on link "🔍" at bounding box center [756, 354] width 14 height 13
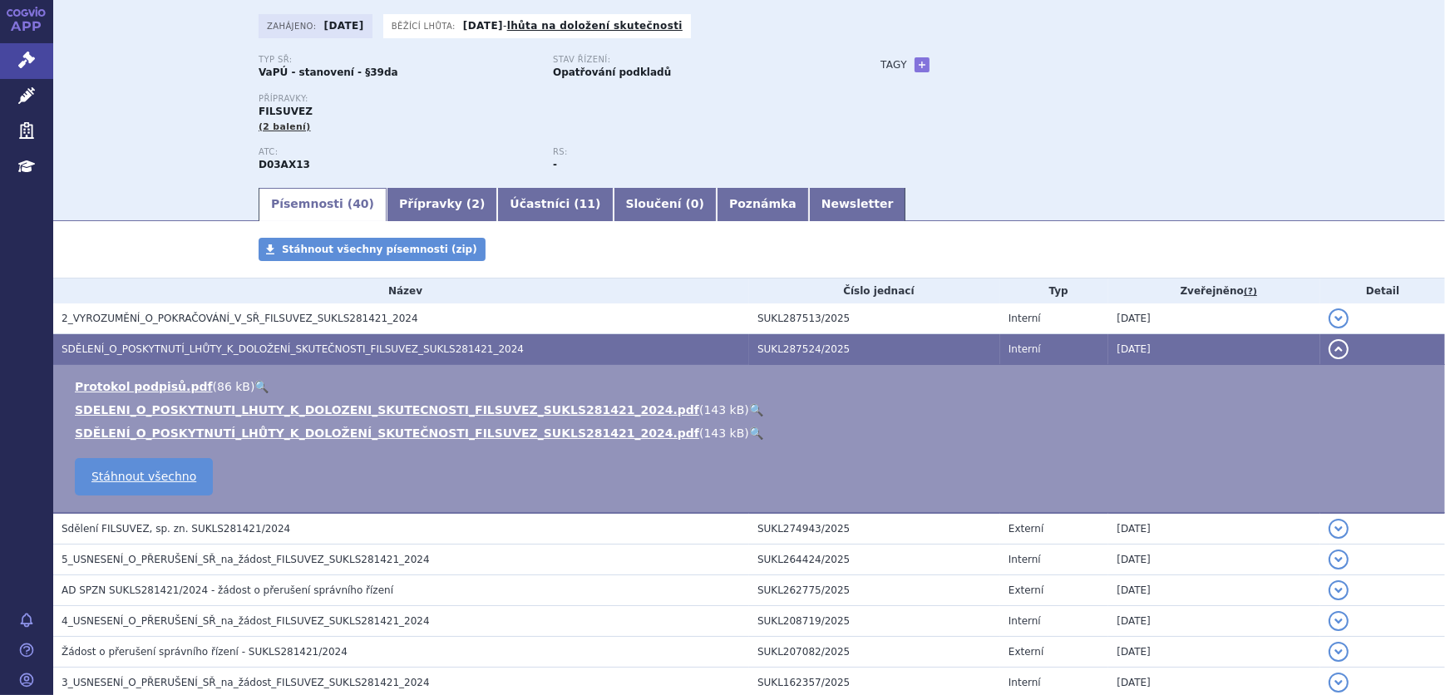
scroll to position [0, 0]
